Goal: Task Accomplishment & Management: Use online tool/utility

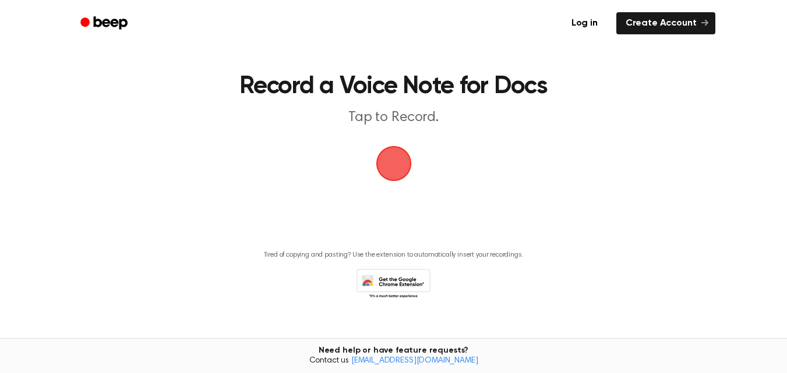
scroll to position [35, 0]
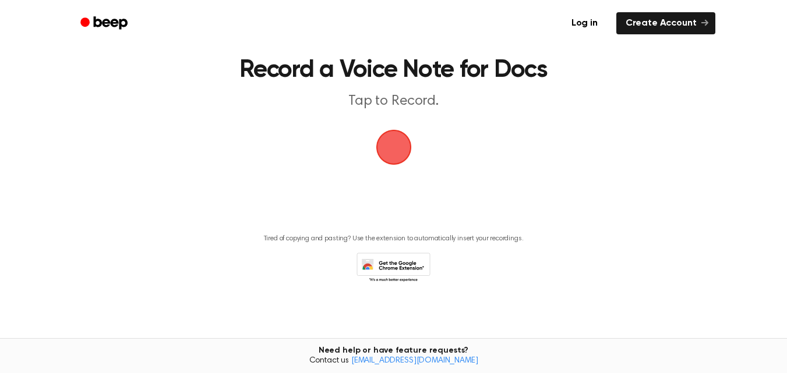
click at [386, 150] on span "button" at bounding box center [393, 147] width 33 height 33
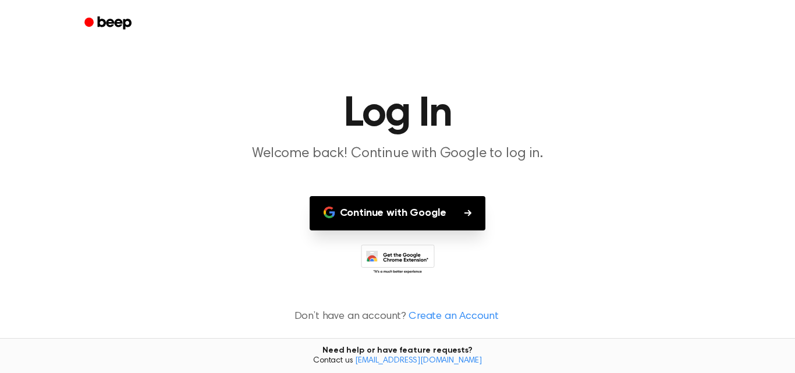
click at [396, 217] on button "Continue with Google" at bounding box center [398, 213] width 176 height 34
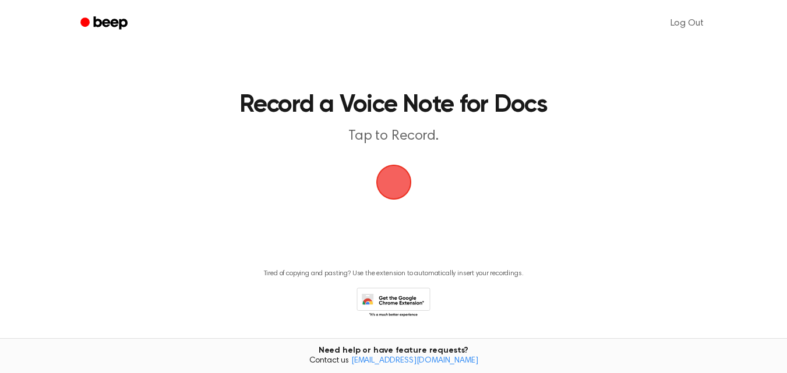
click at [405, 178] on span "button" at bounding box center [393, 182] width 33 height 33
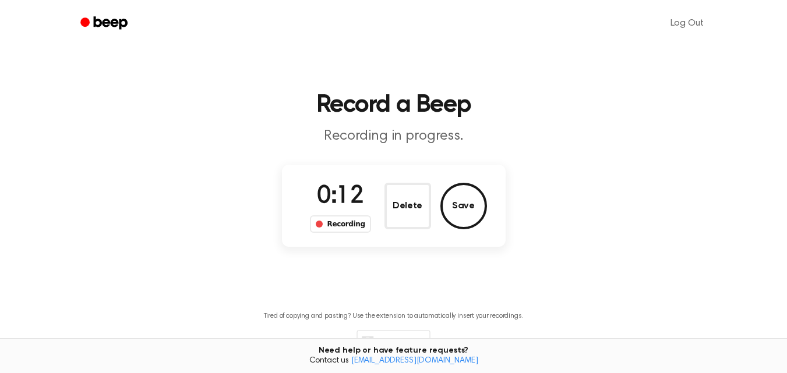
click at [325, 208] on span "0:12" at bounding box center [340, 197] width 47 height 24
click at [479, 208] on button "Save" at bounding box center [463, 206] width 47 height 47
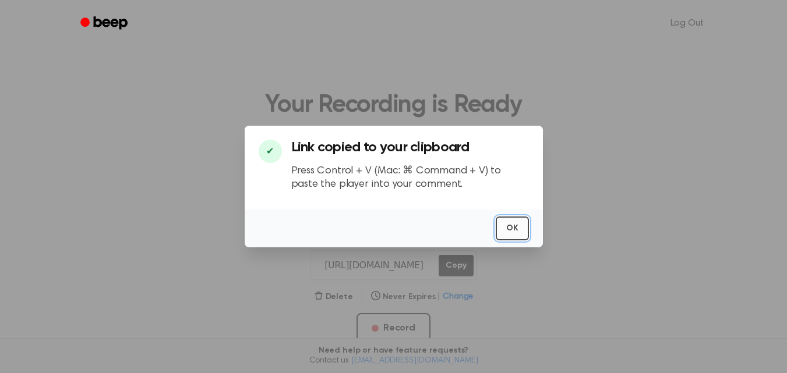
click at [513, 225] on button "OK" at bounding box center [511, 229] width 33 height 24
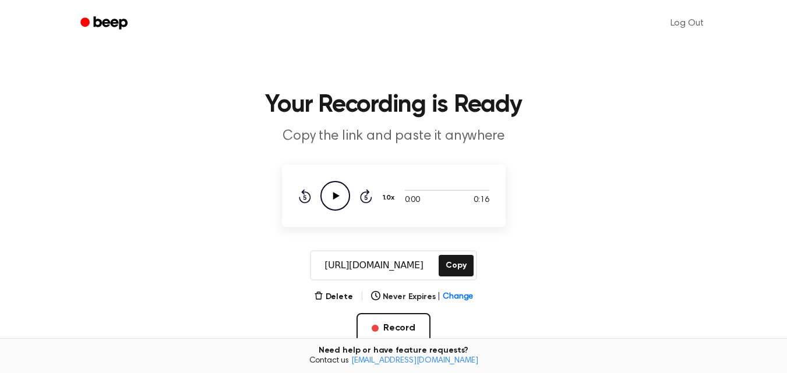
click at [344, 204] on icon "Play Audio" at bounding box center [335, 196] width 30 height 30
click at [329, 189] on icon "Pause Audio" at bounding box center [335, 196] width 30 height 30
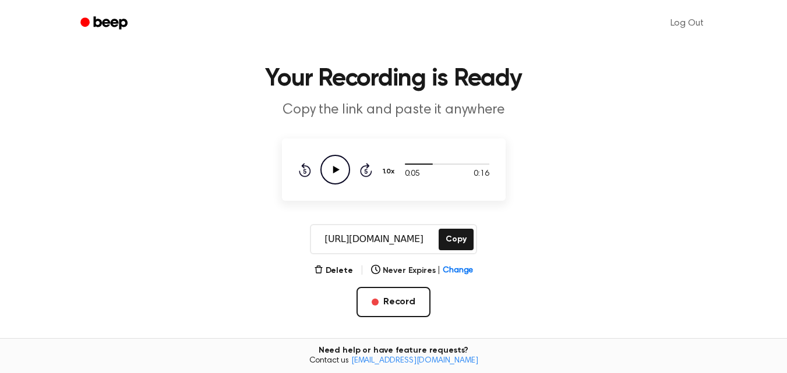
scroll to position [87, 0]
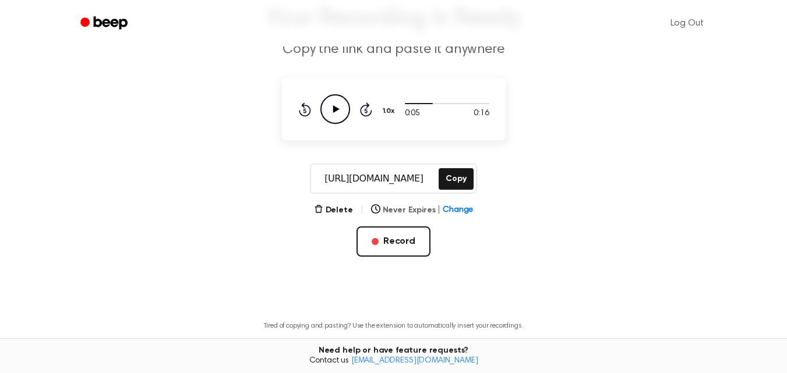
click at [410, 207] on button "Never Expires | Change" at bounding box center [422, 210] width 102 height 12
click at [550, 212] on main "Your Recording is Ready Copy the link and paste it anywhere 0:05 0:16 Your brow…" at bounding box center [393, 158] width 787 height 491
click at [401, 204] on button "Never Expires | Change" at bounding box center [422, 210] width 102 height 12
click at [554, 146] on main "Your Recording is Ready Copy the link and paste it anywhere 0:05 0:16 Your brow…" at bounding box center [393, 158] width 787 height 491
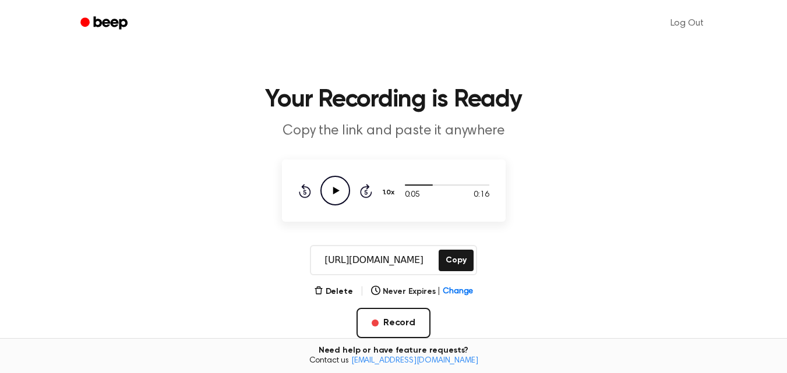
scroll to position [2, 0]
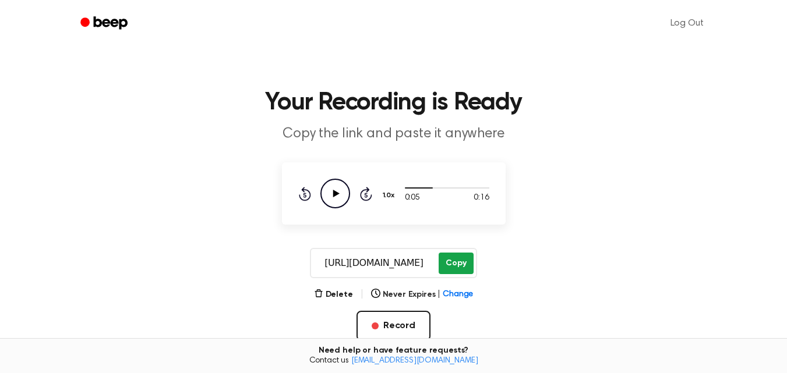
click at [466, 266] on button "Copy" at bounding box center [455, 264] width 34 height 22
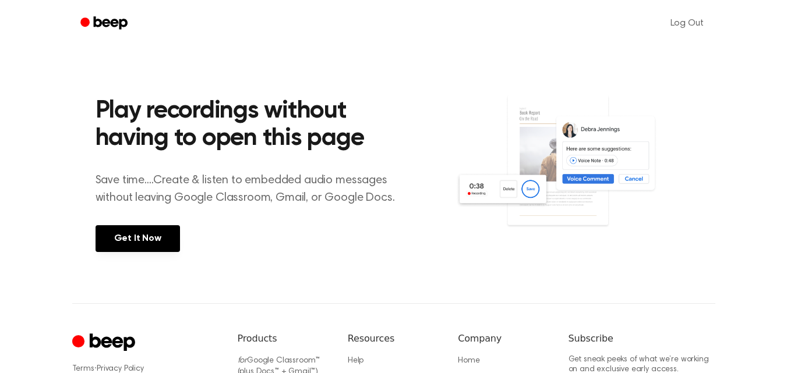
scroll to position [465, 0]
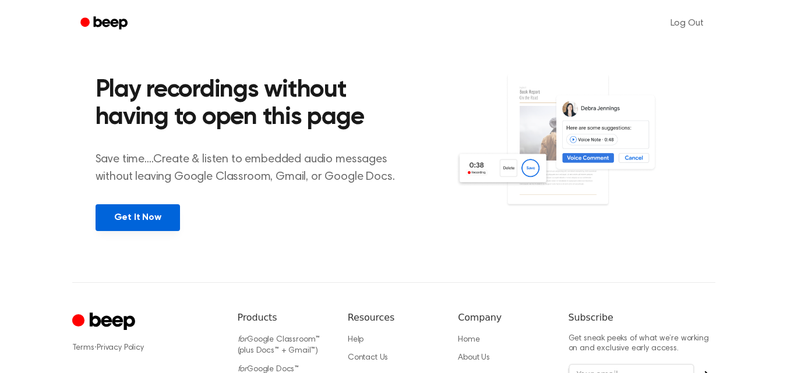
click at [128, 218] on link "Get It Now" at bounding box center [137, 217] width 84 height 27
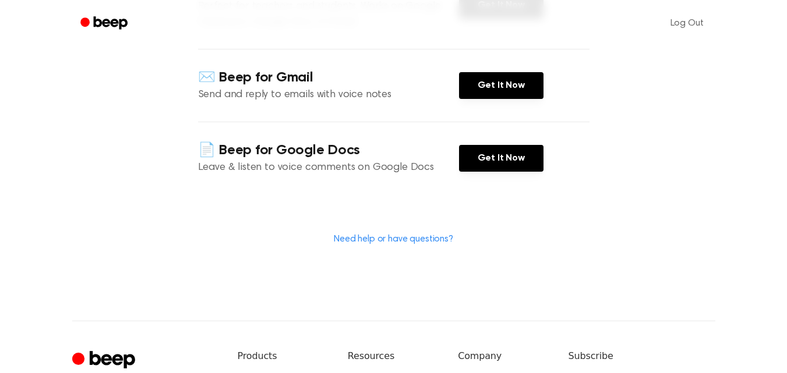
scroll to position [203, 0]
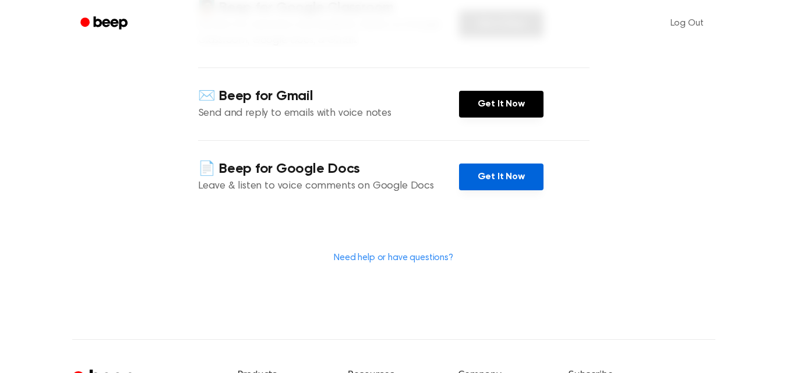
click at [487, 178] on link "Get It Now" at bounding box center [501, 177] width 84 height 27
